Goal: Task Accomplishment & Management: Manage account settings

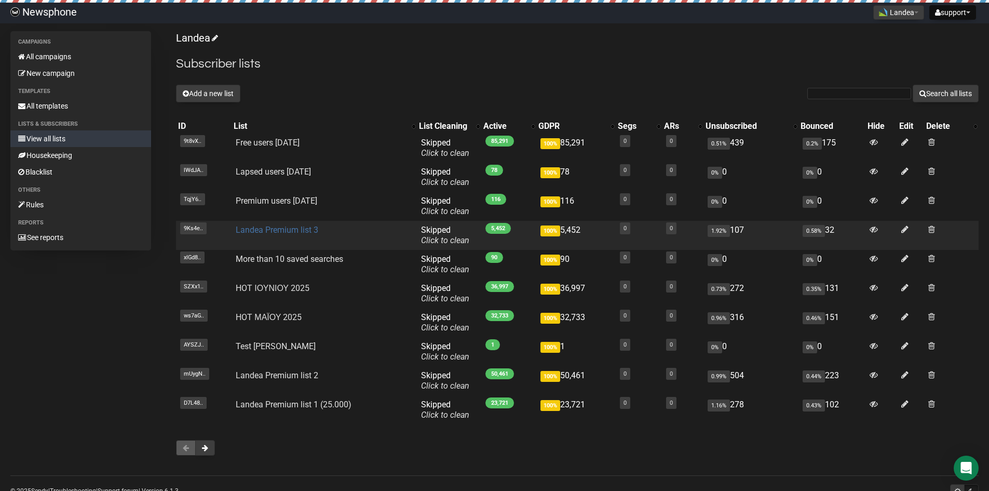
click at [304, 231] on link "Landea Premium list 3" at bounding box center [277, 230] width 83 height 10
click at [903, 231] on icon at bounding box center [904, 229] width 7 height 9
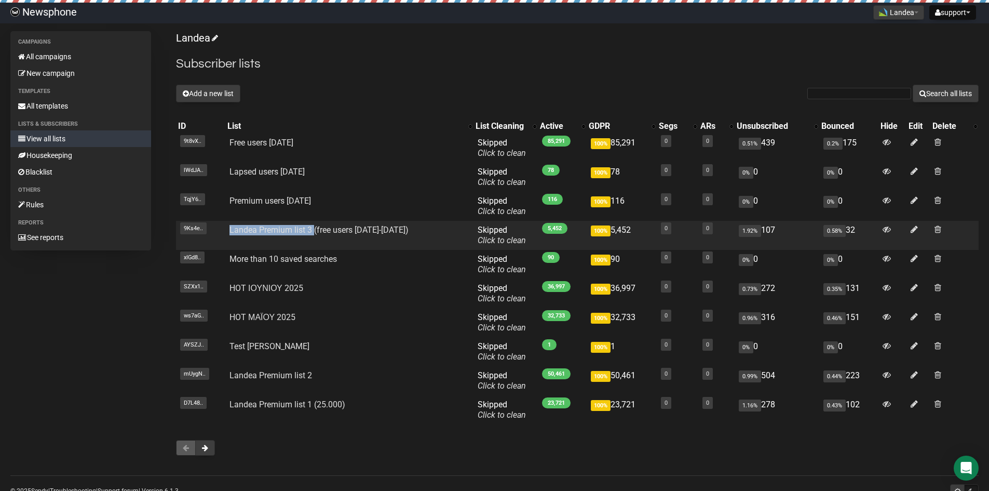
drag, startPoint x: 225, startPoint y: 229, endPoint x: 313, endPoint y: 235, distance: 87.9
click at [313, 235] on td "Landea Premium list 3 (free users [DATE]-[DATE])" at bounding box center [349, 235] width 248 height 29
copy link "Landea Premium list 3"
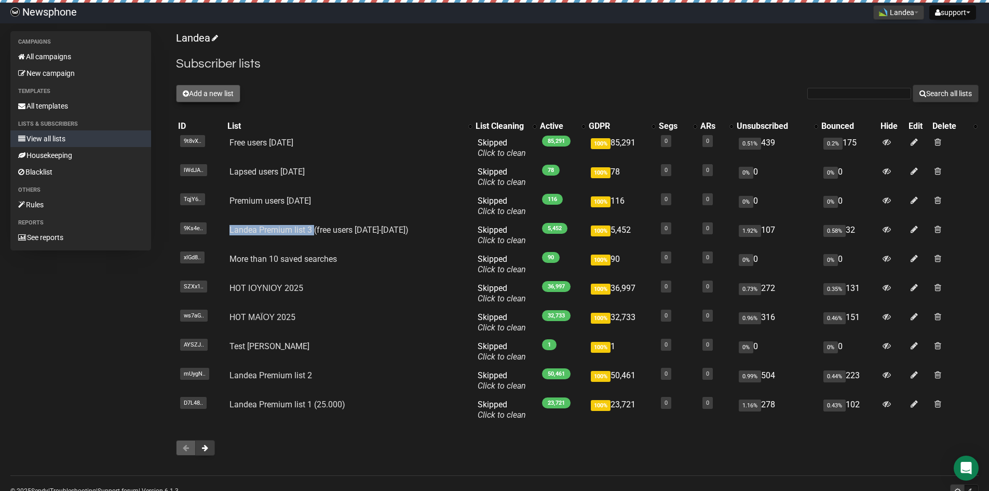
click at [228, 92] on button "Add a new list" at bounding box center [208, 94] width 64 height 18
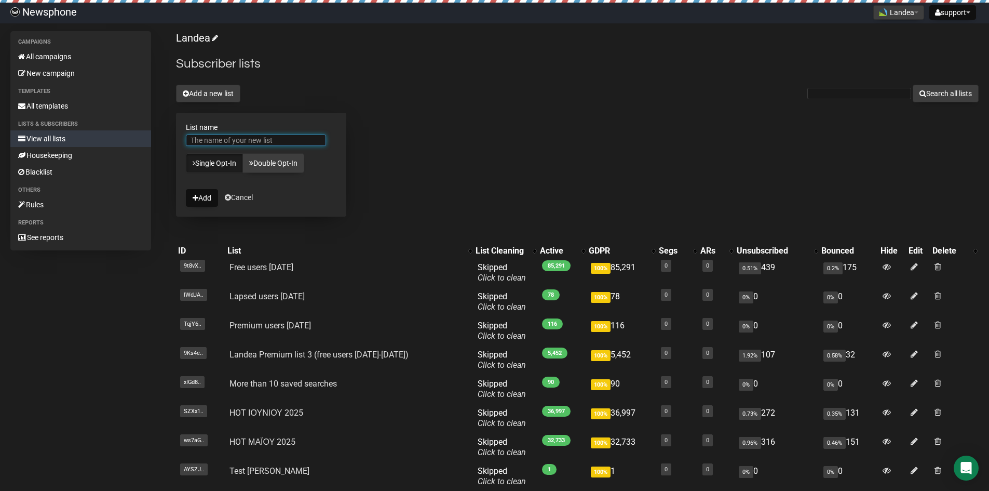
click at [260, 142] on input "List name" at bounding box center [256, 139] width 140 height 11
paste input "Landea Premium list 3"
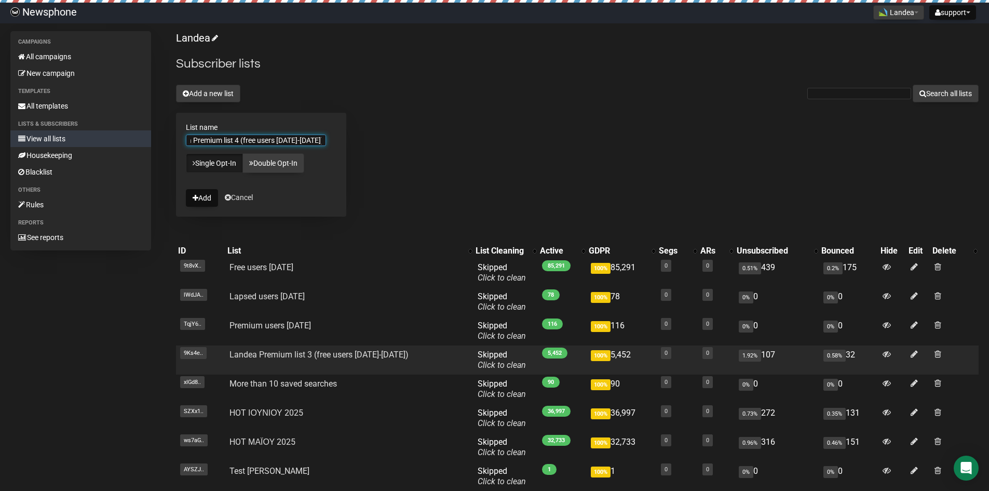
scroll to position [0, 26]
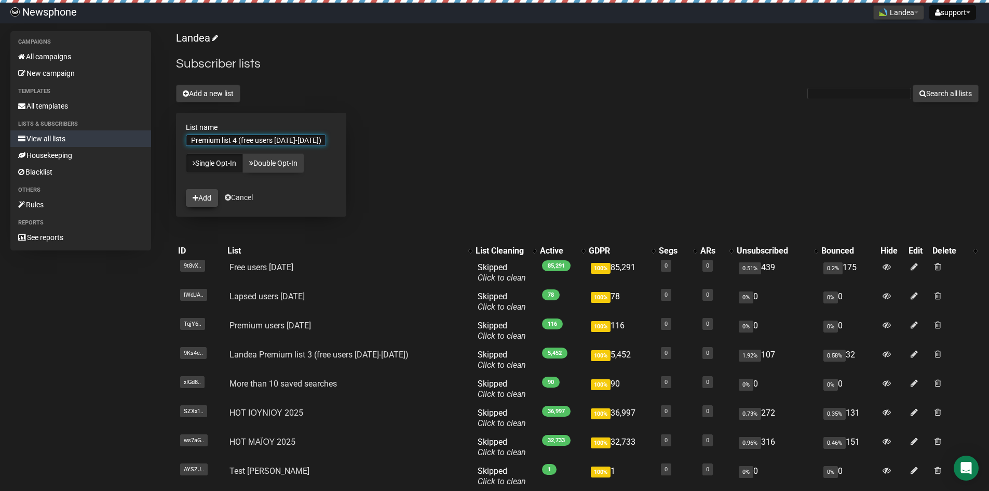
type input "Landea Premium list 4 (free users 12/6-31/8/25)"
click at [197, 196] on icon "submit" at bounding box center [196, 197] width 6 height 7
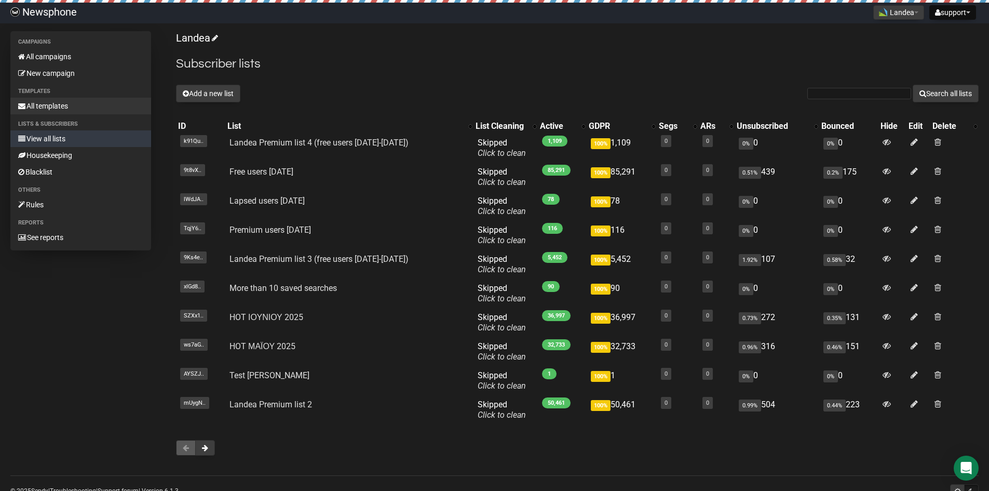
click at [83, 108] on link "All templates" at bounding box center [80, 106] width 141 height 17
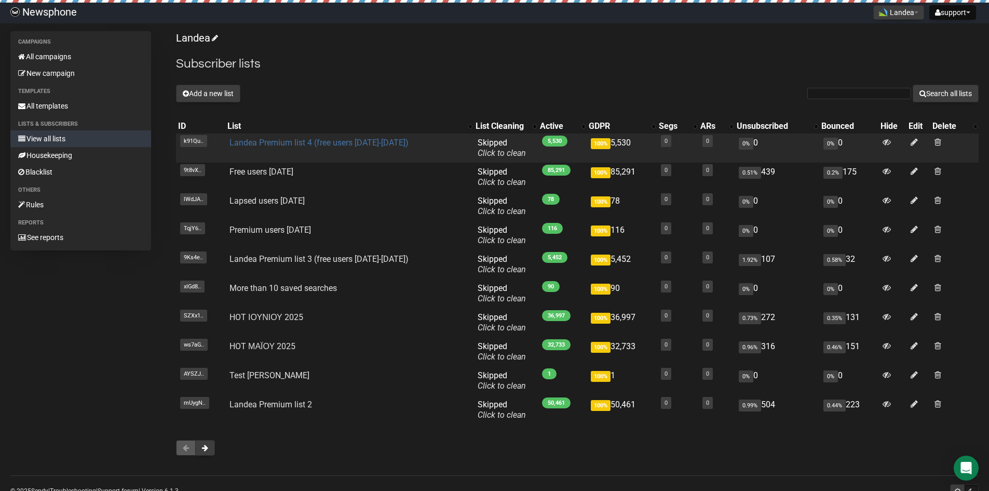
click at [354, 143] on link "Landea Premium list 4 (free users [DATE]-[DATE])" at bounding box center [318, 143] width 179 height 10
